Goal: Navigation & Orientation: Find specific page/section

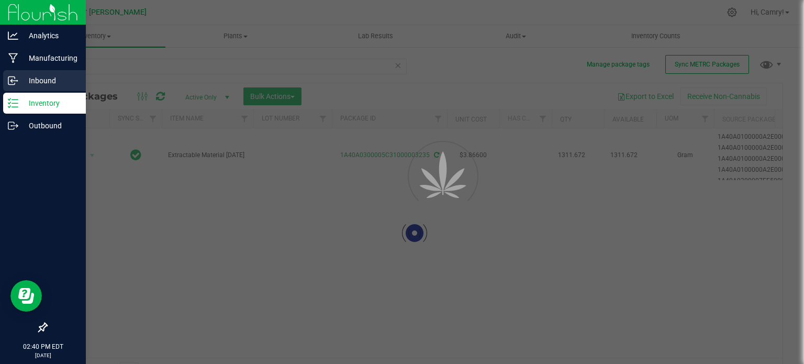
click at [19, 82] on p "Inbound" at bounding box center [49, 80] width 63 height 13
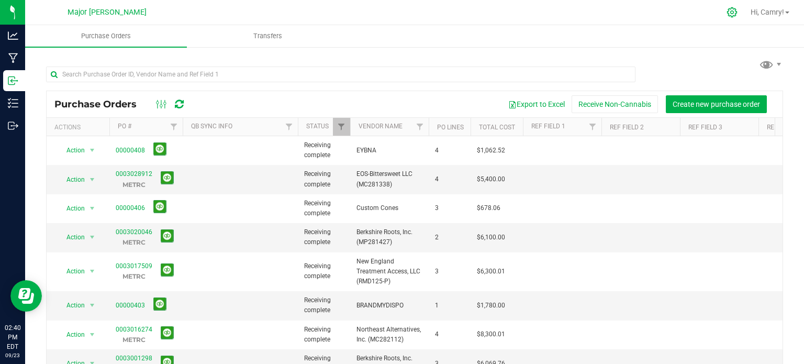
click at [733, 15] on icon at bounding box center [732, 12] width 11 height 11
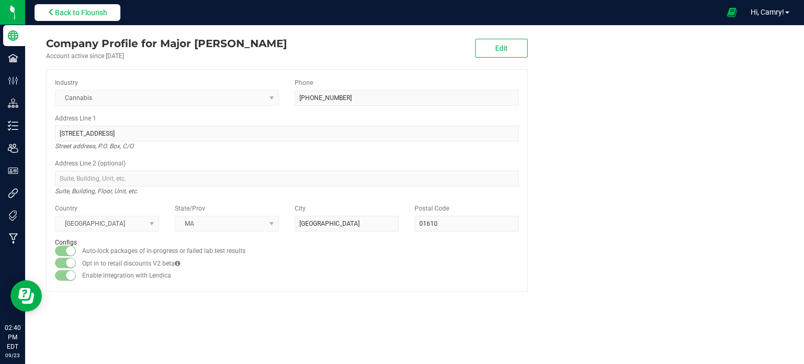
click at [94, 14] on span "Back to Flourish" at bounding box center [81, 12] width 52 height 8
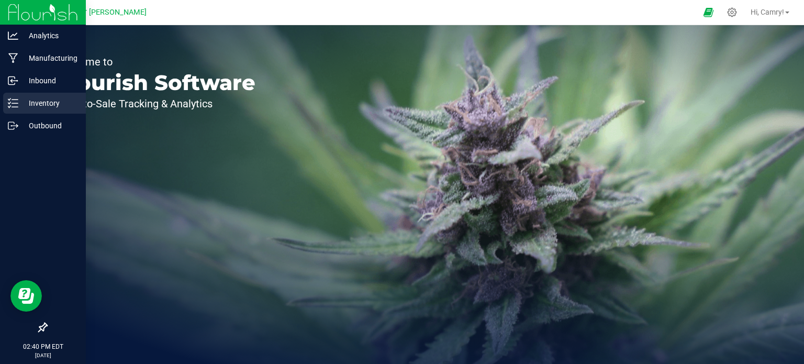
click at [33, 106] on p "Inventory" at bounding box center [49, 103] width 63 height 13
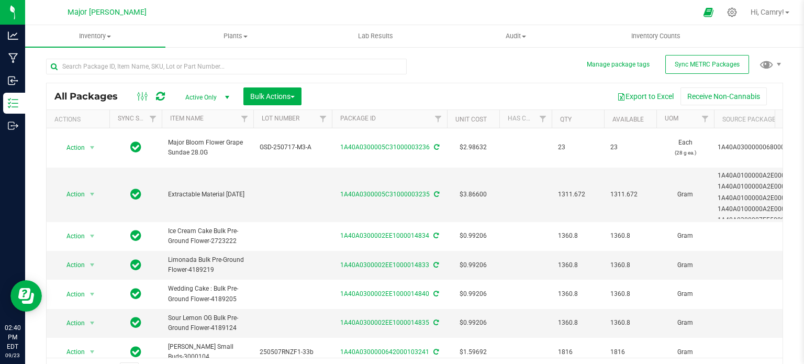
click at [161, 96] on icon at bounding box center [160, 96] width 9 height 10
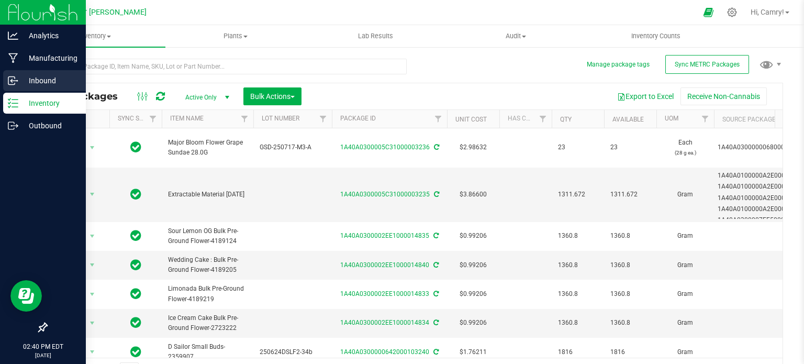
click at [19, 87] on div "Inbound" at bounding box center [44, 80] width 83 height 21
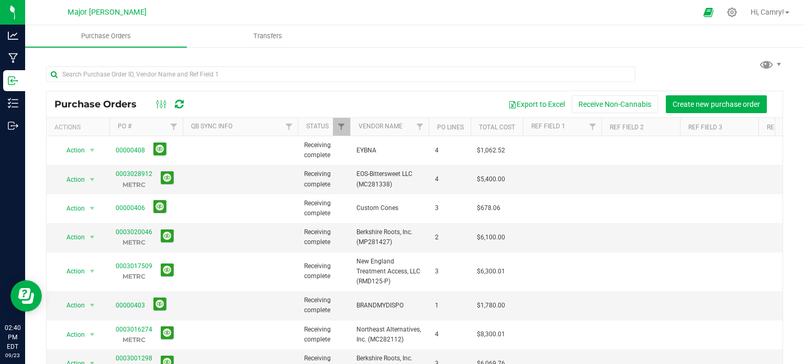
click at [182, 106] on icon at bounding box center [179, 104] width 9 height 10
click at [180, 106] on icon at bounding box center [179, 104] width 9 height 10
